Goal: Task Accomplishment & Management: Manage account settings

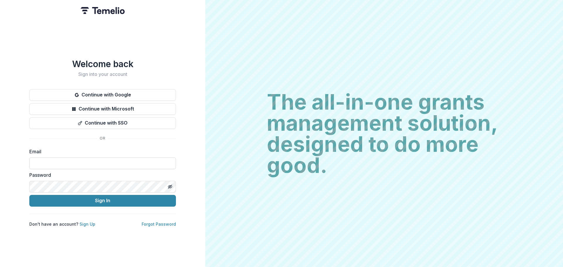
click at [87, 162] on input at bounding box center [102, 163] width 147 height 12
type input "**********"
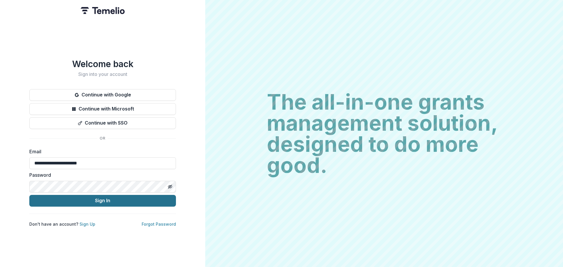
click at [89, 198] on button "Sign In" at bounding box center [102, 201] width 147 height 12
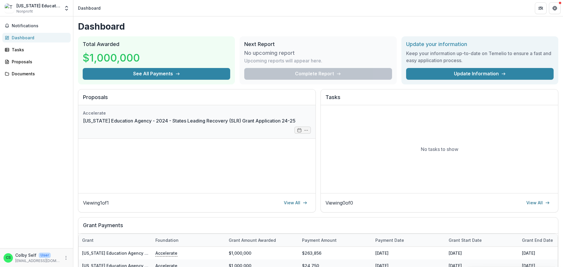
click at [151, 122] on link "[US_STATE] Education Agency - 2024 - States Leading Recovery (SLR) Grant Applic…" at bounding box center [189, 120] width 213 height 7
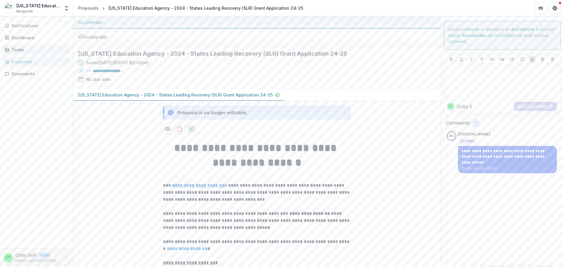
click at [20, 51] on div "Tasks" at bounding box center [39, 50] width 54 height 6
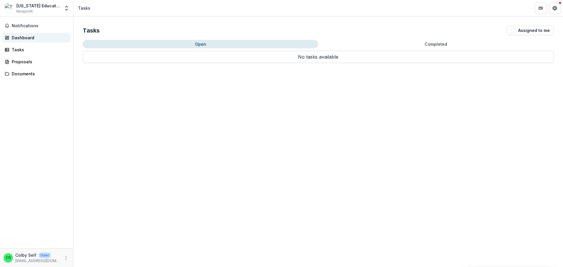
click at [21, 39] on div "Dashboard" at bounding box center [39, 38] width 54 height 6
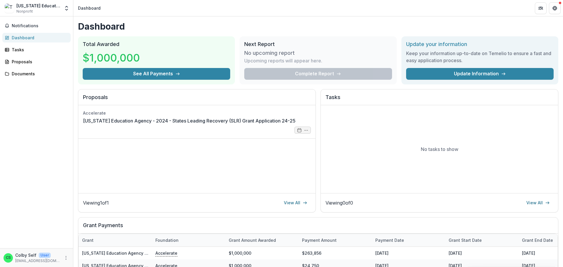
click at [278, 74] on div "Complete Report" at bounding box center [317, 74] width 147 height 12
click at [450, 73] on link "Update Information" at bounding box center [479, 74] width 147 height 12
